Goal: Navigation & Orientation: Find specific page/section

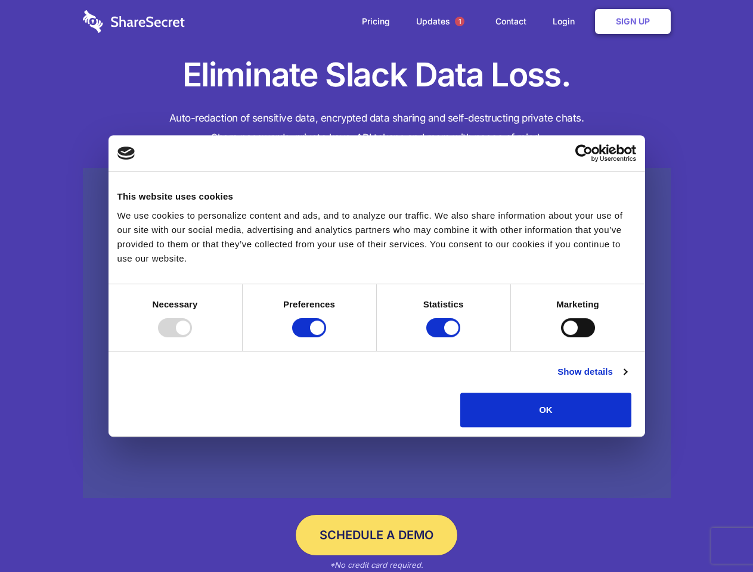
click at [192, 338] on div at bounding box center [175, 327] width 34 height 19
click at [326, 338] on input "Preferences" at bounding box center [309, 327] width 34 height 19
checkbox input "false"
click at [445, 338] on input "Statistics" at bounding box center [443, 327] width 34 height 19
checkbox input "false"
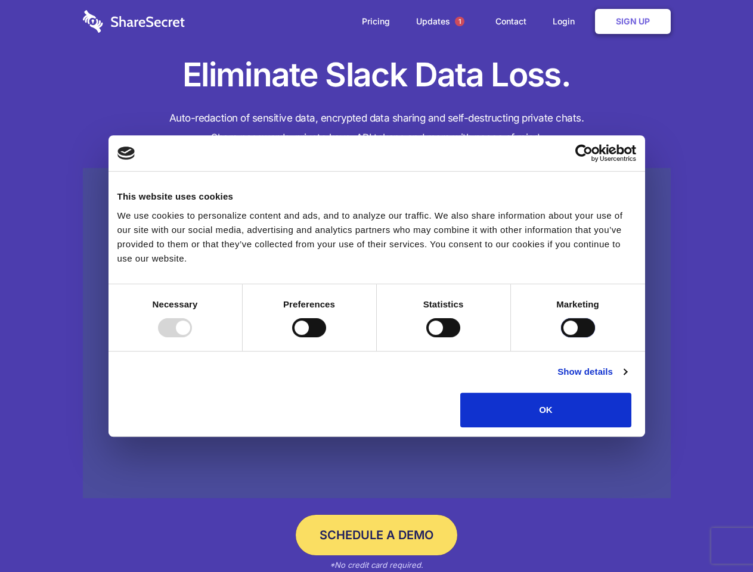
click at [561, 338] on input "Marketing" at bounding box center [578, 327] width 34 height 19
checkbox input "true"
click at [627, 379] on link "Show details" at bounding box center [592, 372] width 69 height 14
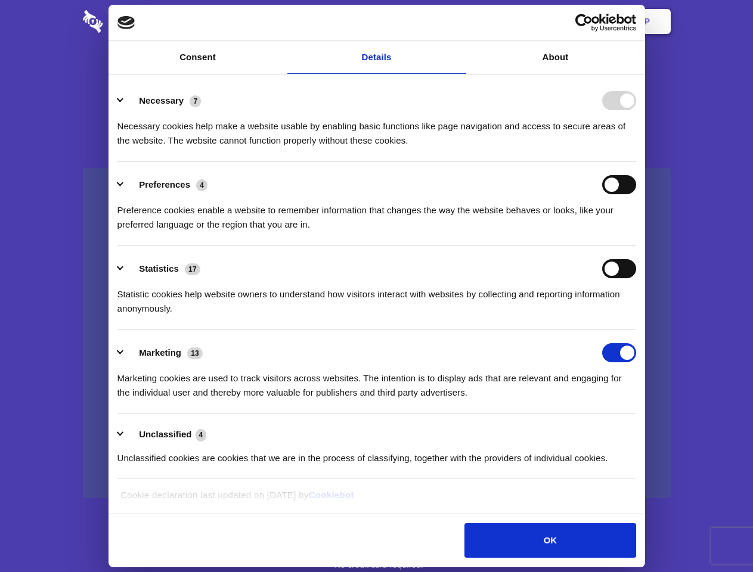
click at [636, 246] on li "Preferences 4 Preference cookies enable a website to remember information that …" at bounding box center [376, 204] width 519 height 84
click at [459, 21] on span "1" at bounding box center [460, 22] width 10 height 10
